Goal: Check status: Check status

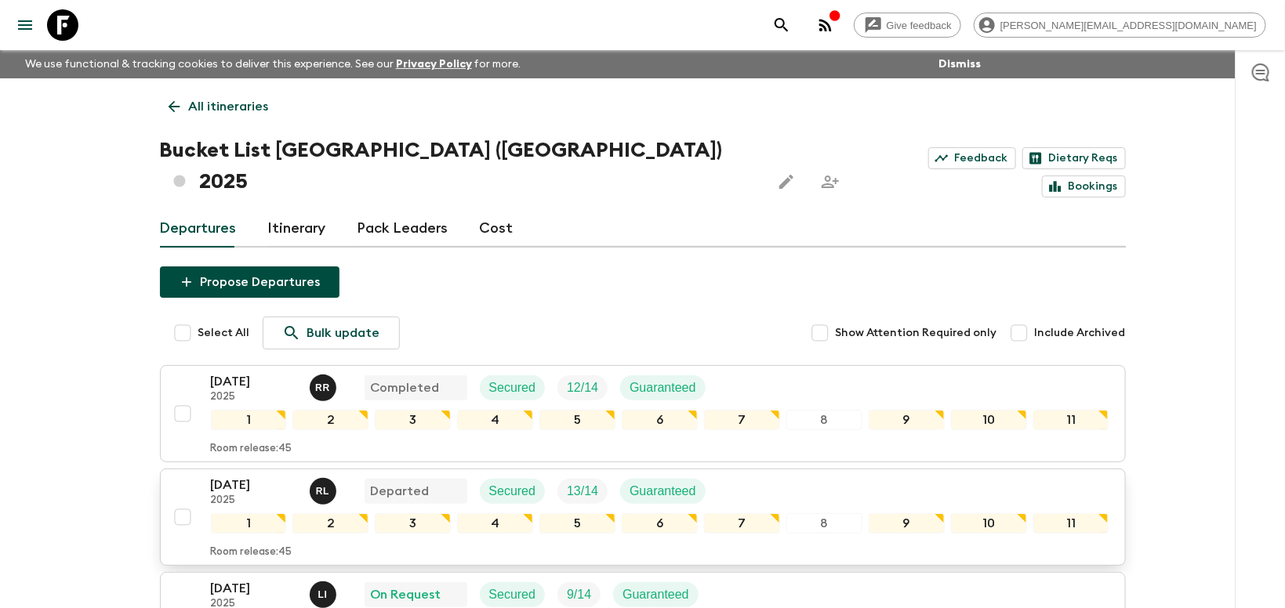
click at [242, 476] on p "[DATE]" at bounding box center [254, 485] width 86 height 19
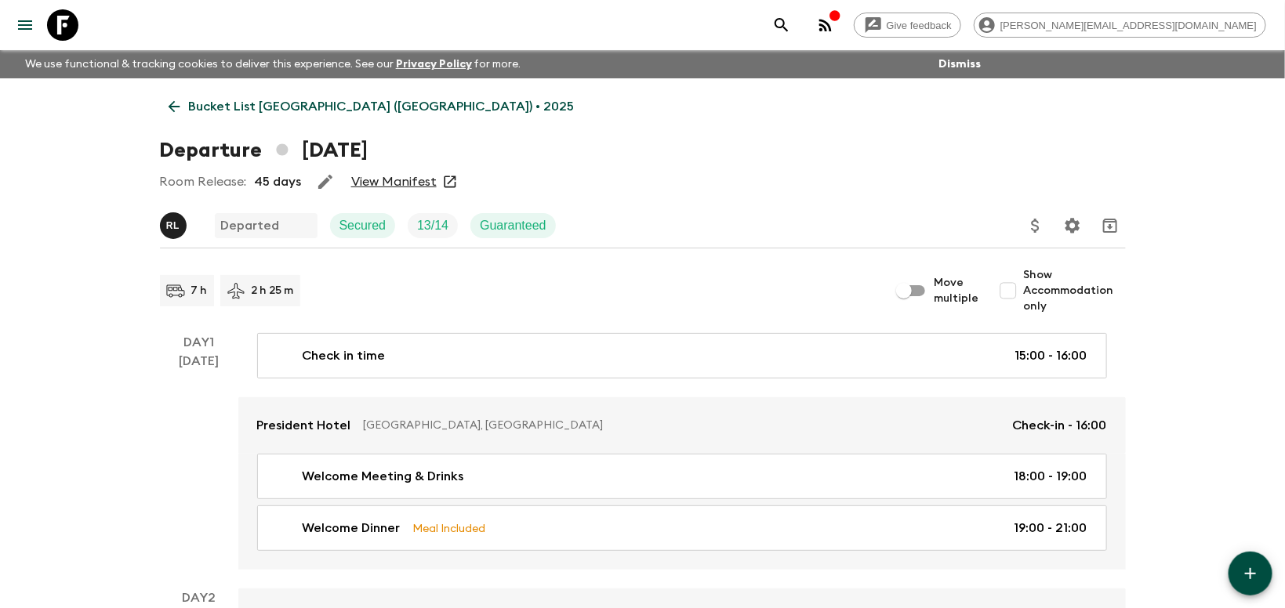
click at [365, 181] on link "View Manifest" at bounding box center [393, 182] width 85 height 16
click at [379, 189] on link "View Manifest" at bounding box center [393, 182] width 85 height 16
click at [350, 107] on p "Bucket List [GEOGRAPHIC_DATA] ([GEOGRAPHIC_DATA]) • 2025" at bounding box center [382, 106] width 386 height 19
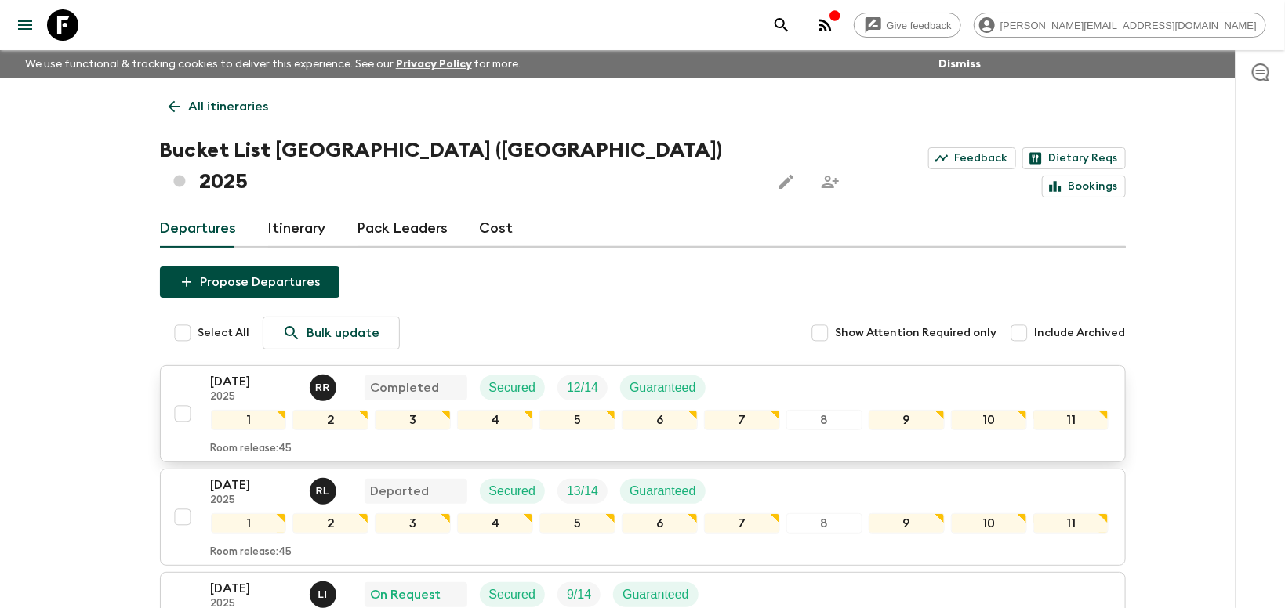
click at [252, 372] on p "[DATE]" at bounding box center [254, 381] width 86 height 19
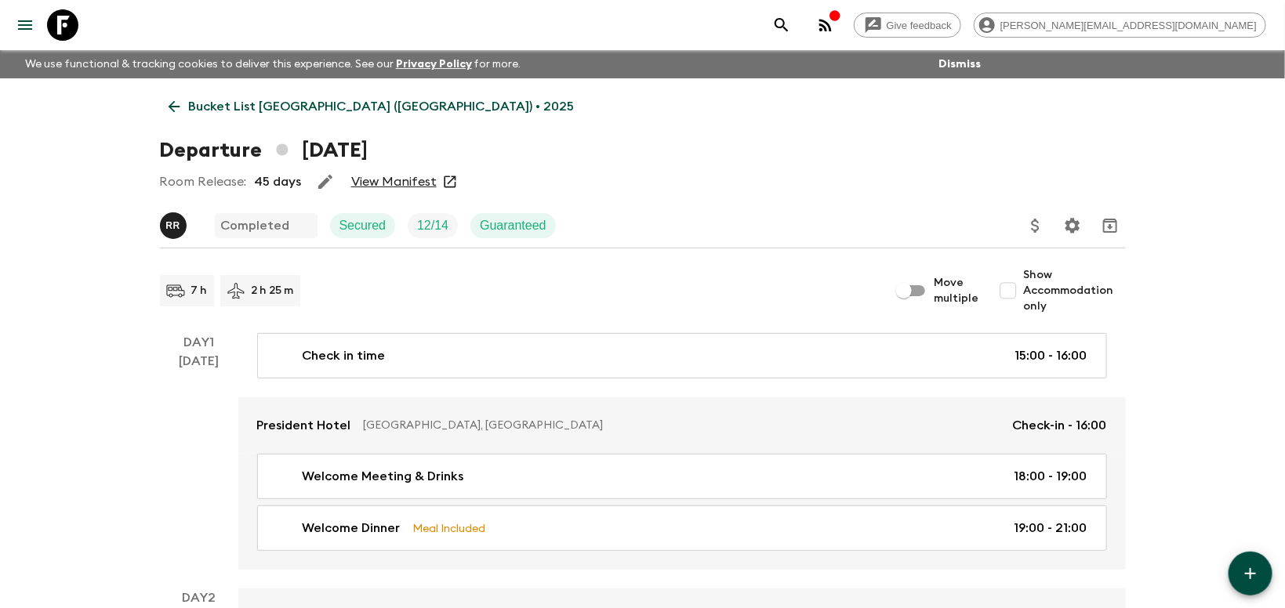
click at [377, 182] on link "View Manifest" at bounding box center [393, 182] width 85 height 16
